Goal: Navigation & Orientation: Find specific page/section

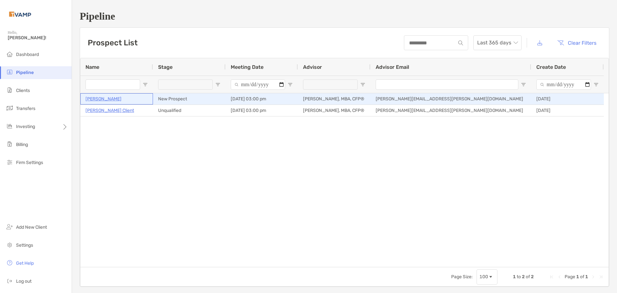
click at [102, 99] on p "[PERSON_NAME]" at bounding box center [103, 99] width 36 height 8
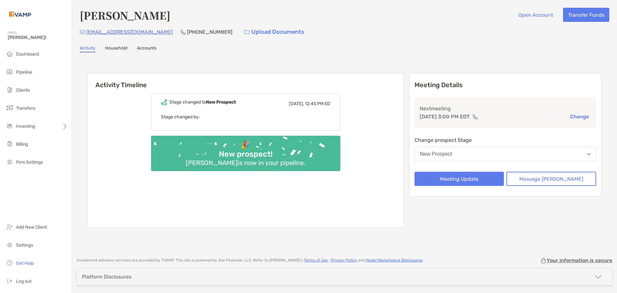
scroll to position [23, 0]
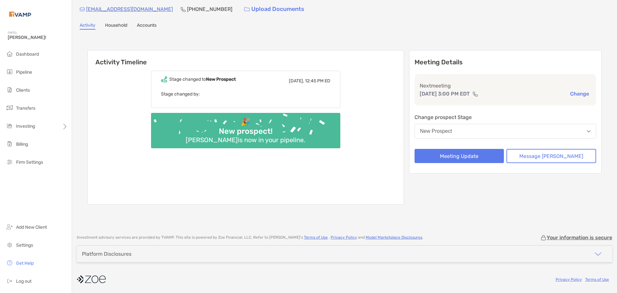
click at [550, 136] on button "New Prospect" at bounding box center [504, 131] width 181 height 15
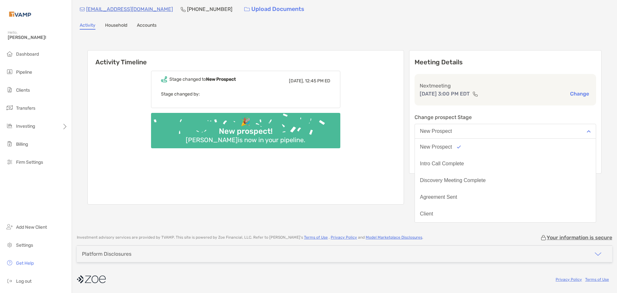
click at [534, 113] on div "Meeting Details Next meeting Oct 2, 3:00 PM EDT Change Change prospect Stage Ne…" at bounding box center [505, 111] width 192 height 123
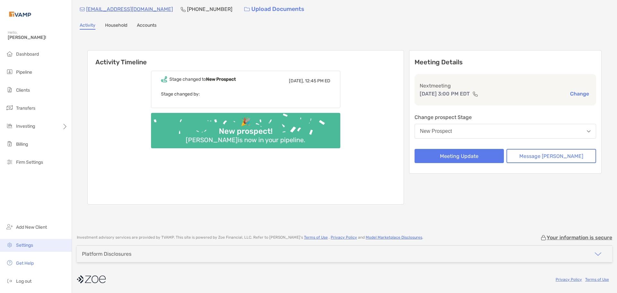
click at [22, 245] on span "Settings" at bounding box center [24, 244] width 17 height 5
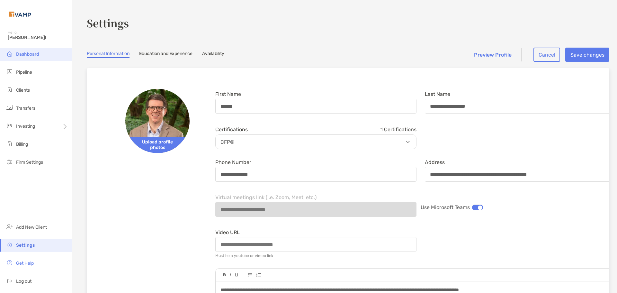
click at [22, 56] on span "Dashboard" at bounding box center [27, 53] width 23 height 5
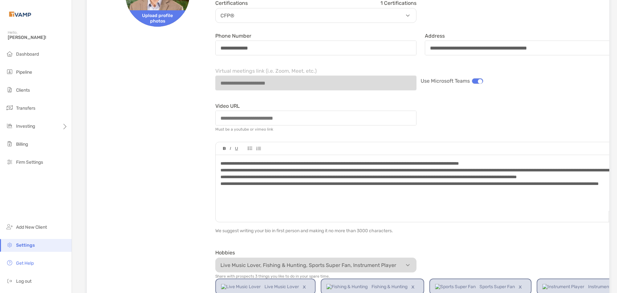
scroll to position [128, 0]
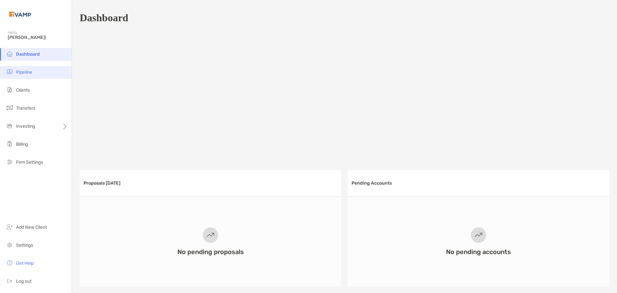
click at [15, 67] on li "Pipeline" at bounding box center [36, 72] width 72 height 13
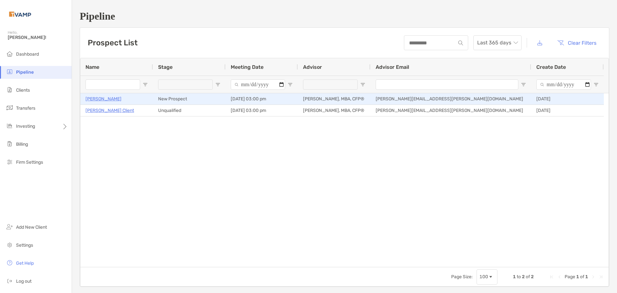
click at [101, 98] on p "[PERSON_NAME]" at bounding box center [103, 99] width 36 height 8
